Goal: Information Seeking & Learning: Learn about a topic

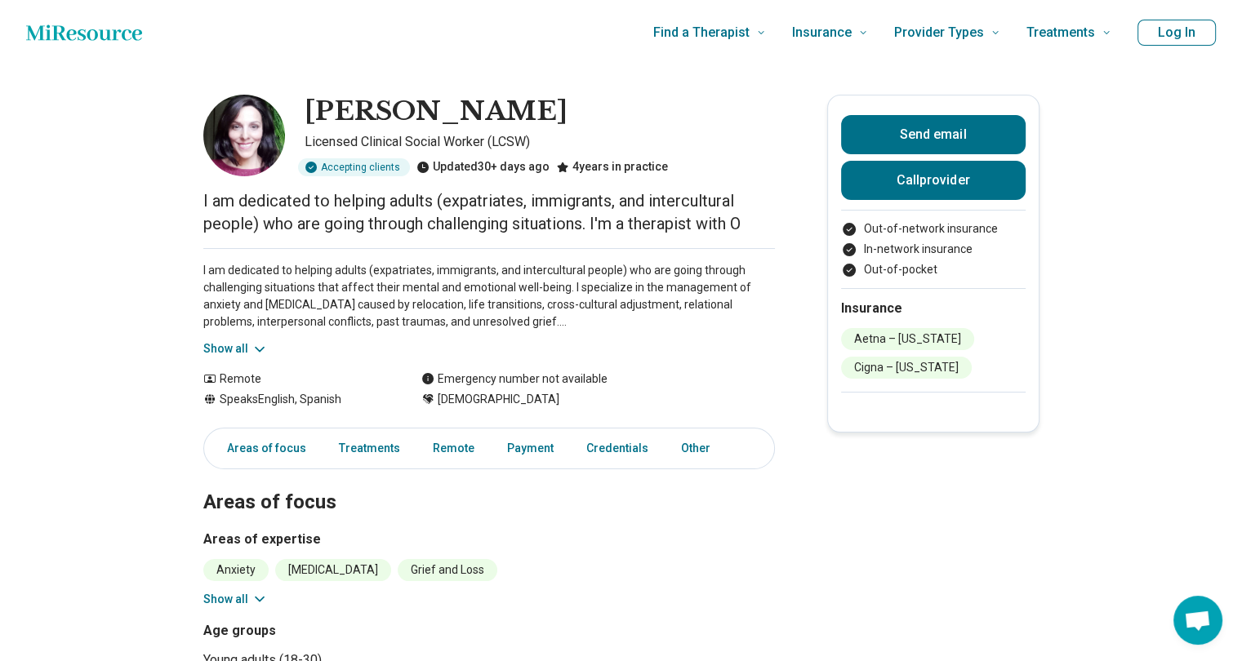
click at [264, 349] on icon at bounding box center [259, 349] width 16 height 16
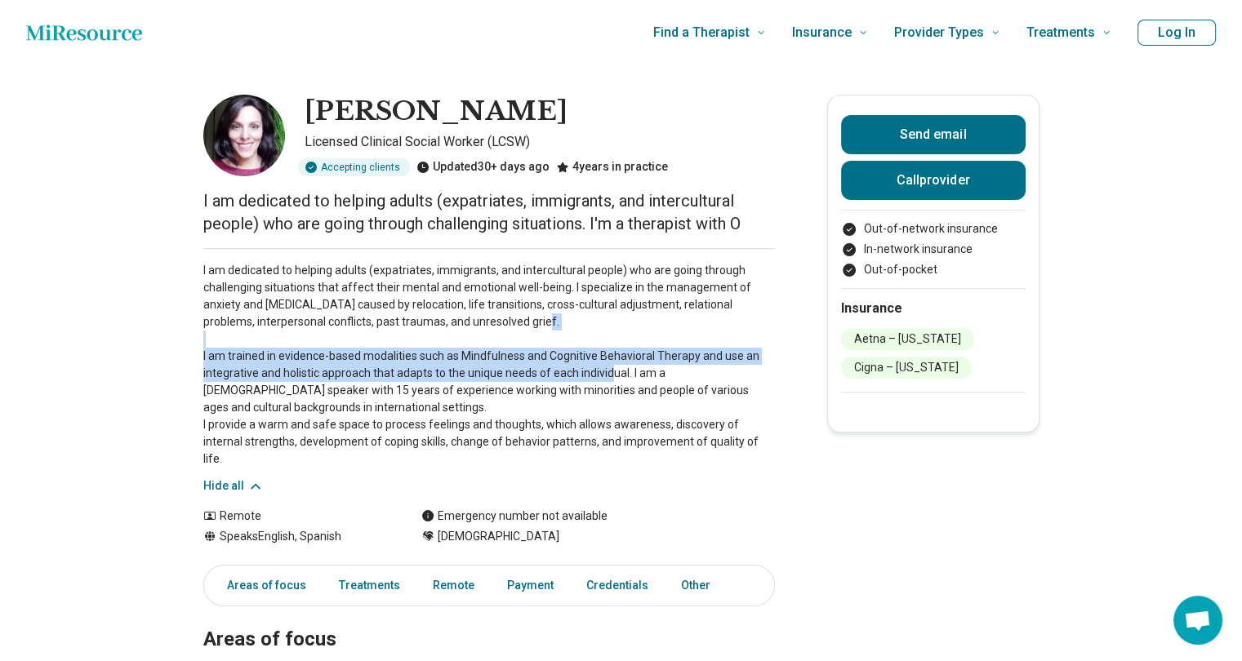
drag, startPoint x: 204, startPoint y: 353, endPoint x: 631, endPoint y: 373, distance: 427.5
copy p "I am trained in evidence-based modalities such as Mindfulness and Cognitive Beh…"
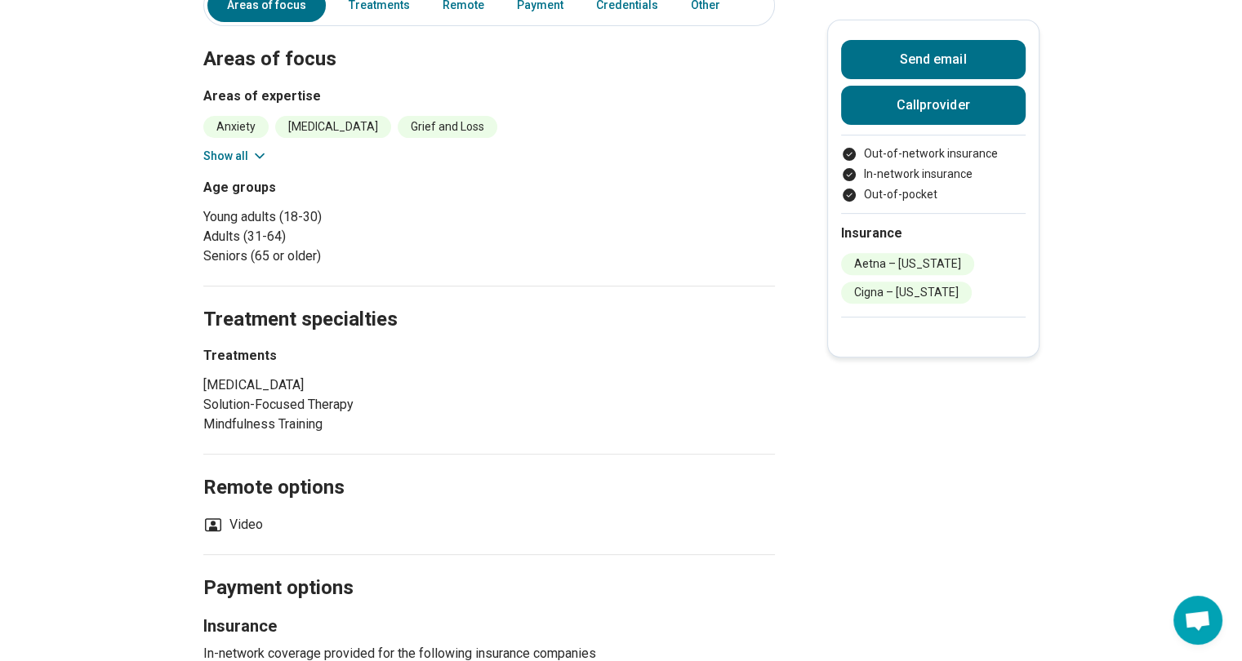
scroll to position [588, 0]
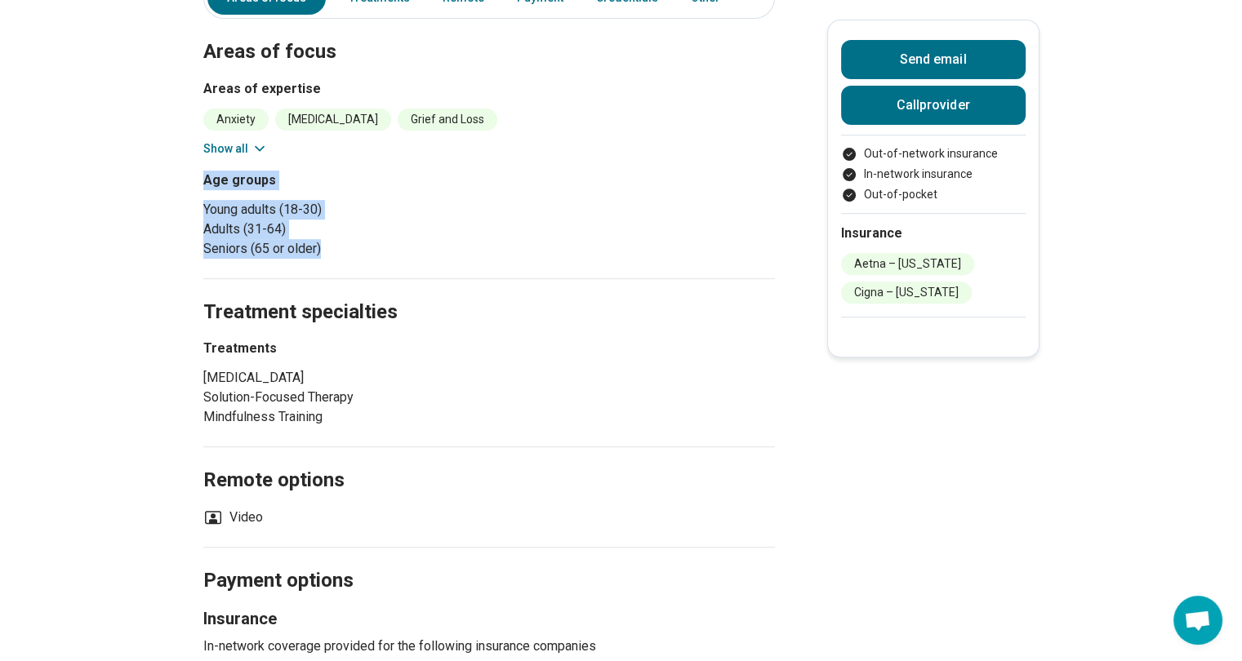
drag, startPoint x: 212, startPoint y: 156, endPoint x: 362, endPoint y: 234, distance: 168.7
click at [362, 234] on div "Age groups Young adults (18-30) Adults (31-64) Seniors (65 or older)" at bounding box center [342, 215] width 279 height 88
copy div "Age groups Young adults (18-30) Adults (31-64) Seniors (65 or older)"
click at [601, 318] on section "Treatment specialties Treatments [MEDICAL_DATA] Solution-Focused Therapy Mindfu…" at bounding box center [488, 362] width 571 height 169
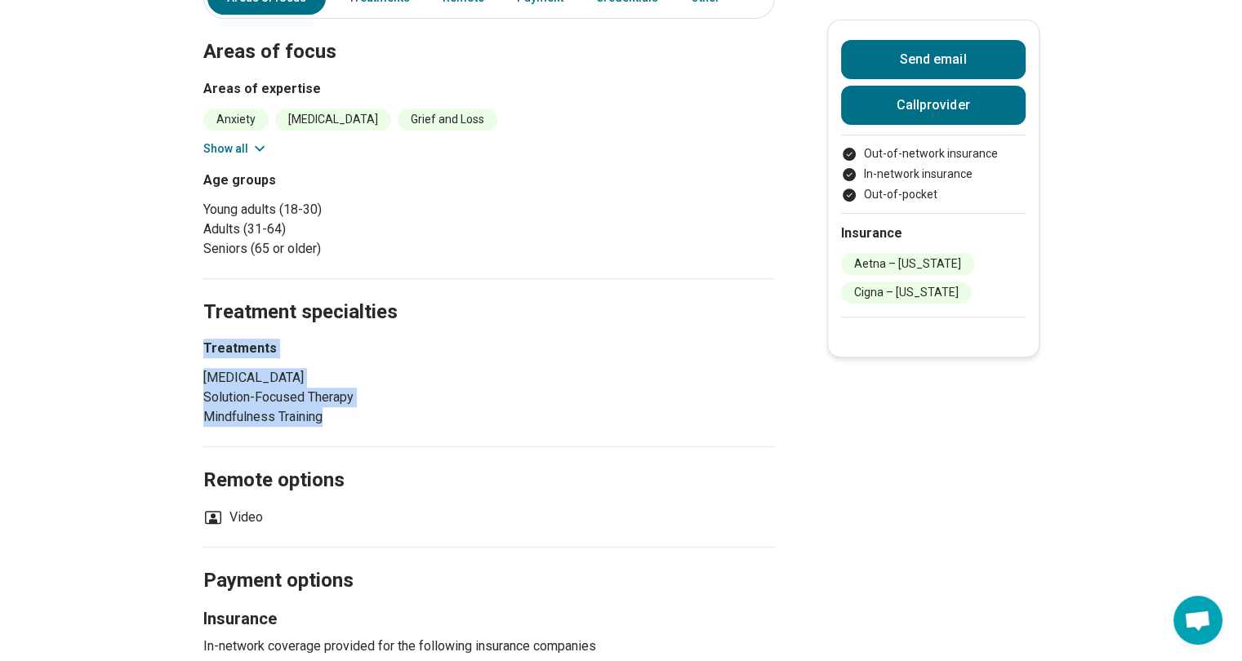
drag, startPoint x: 208, startPoint y: 331, endPoint x: 366, endPoint y: 408, distance: 175.3
click at [366, 408] on main "[PERSON_NAME] Licensed Clinical Social Worker (LCSW) Accepting clients Updated …" at bounding box center [621, 294] width 1242 height 1633
copy div "Treatments [MEDICAL_DATA] Solution-Focused Therapy Mindfulness Training"
click at [637, 260] on h2 "Treatment specialties" at bounding box center [488, 293] width 571 height 67
click at [656, 273] on h2 "Treatment specialties" at bounding box center [488, 293] width 571 height 67
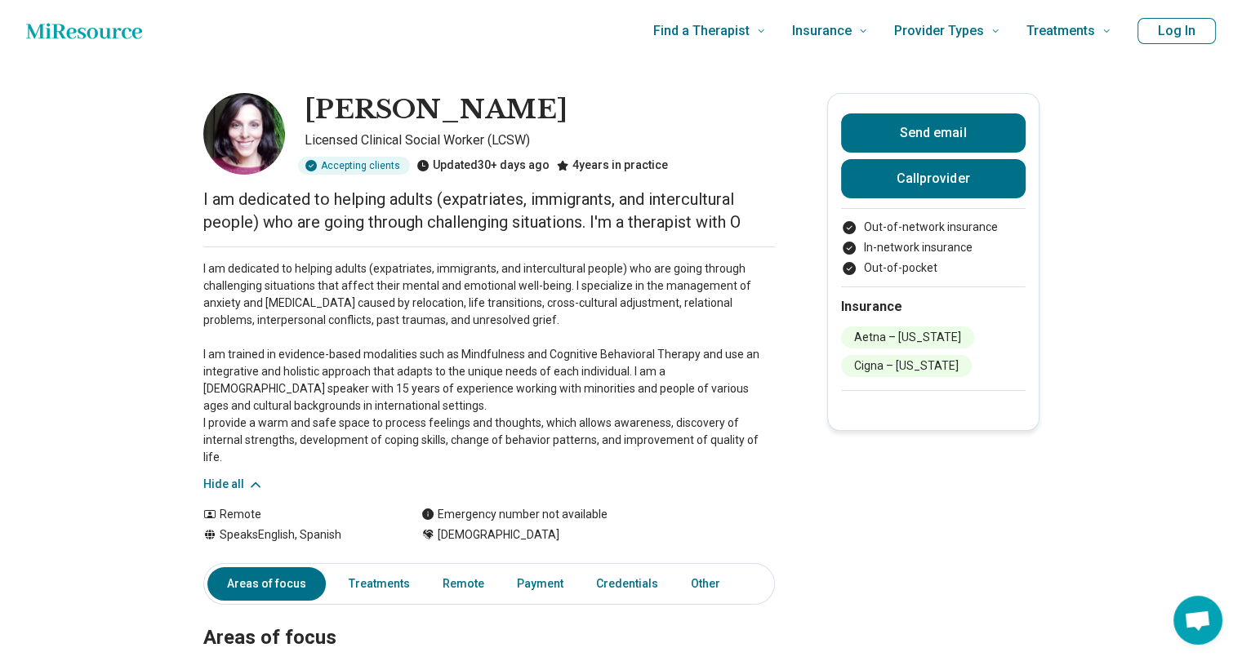
scroll to position [0, 0]
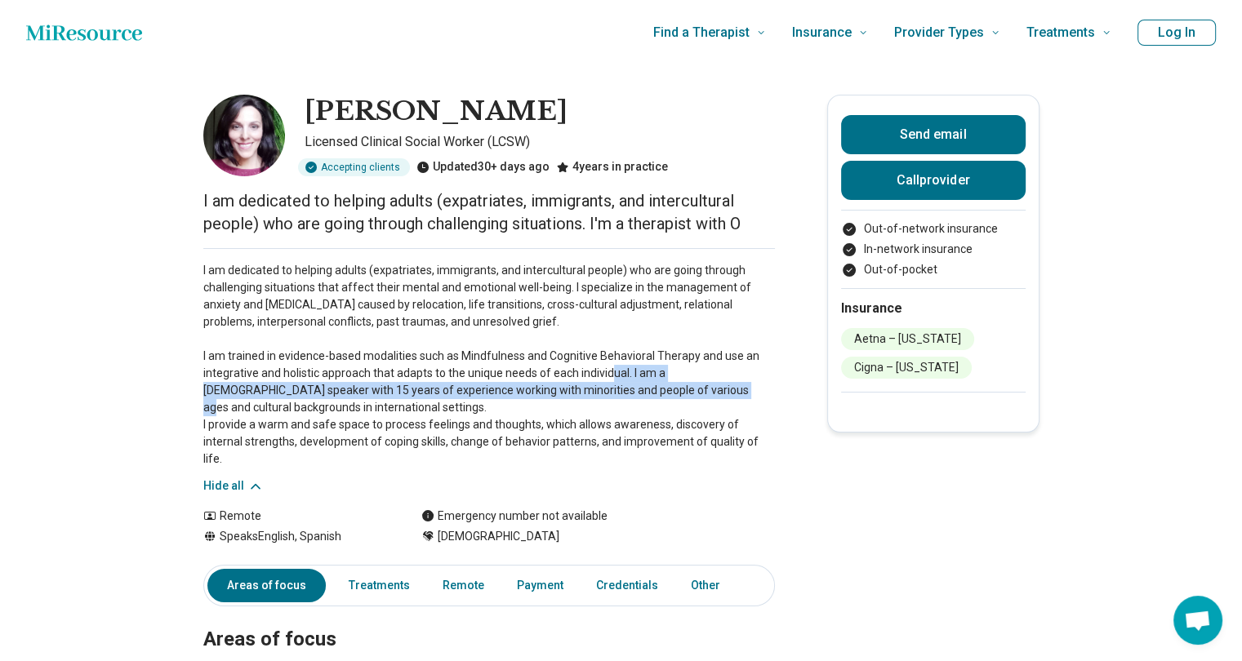
drag, startPoint x: 634, startPoint y: 367, endPoint x: 682, endPoint y: 385, distance: 52.2
click at [682, 385] on p "I am dedicated to helping adults (expatriates, immigrants, and intercultural pe…" at bounding box center [488, 365] width 571 height 206
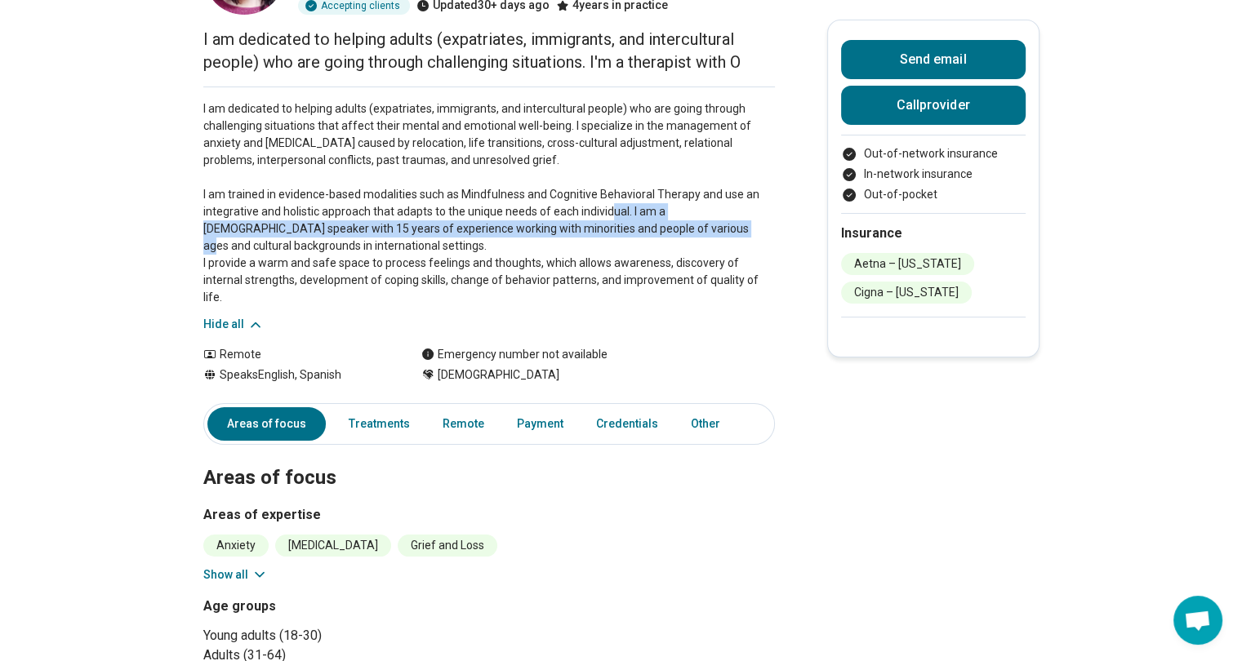
scroll to position [163, 0]
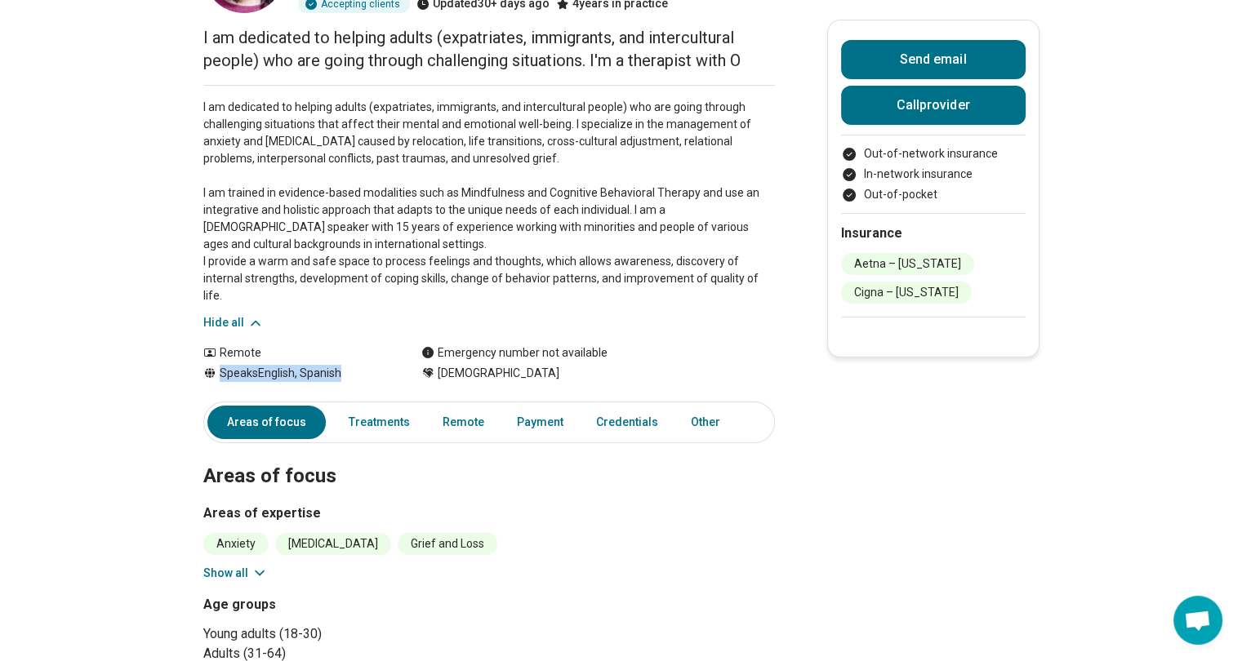
drag, startPoint x: 226, startPoint y: 354, endPoint x: 347, endPoint y: 355, distance: 120.8
click at [347, 365] on div "Speaks English, Spanish" at bounding box center [295, 373] width 185 height 17
copy div "Speaks English, Spanish"
click at [466, 144] on p "I am dedicated to helping adults (expatriates, immigrants, and intercultural pe…" at bounding box center [488, 202] width 571 height 206
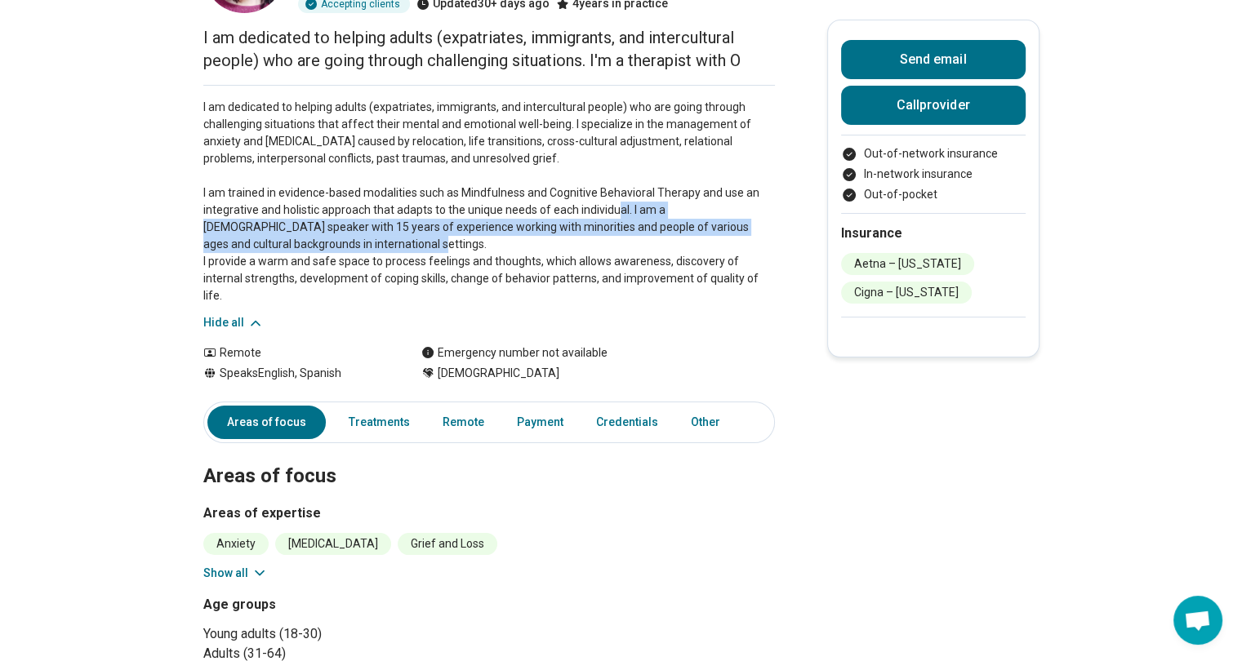
drag, startPoint x: 634, startPoint y: 211, endPoint x: 663, endPoint y: 242, distance: 41.6
click at [663, 242] on p "I am dedicated to helping adults (expatriates, immigrants, and intercultural pe…" at bounding box center [488, 202] width 571 height 206
copy p "I am a native [DEMOGRAPHIC_DATA] speaker with 15 years of experience working wi…"
